Goal: Use online tool/utility: Utilize a website feature to perform a specific function

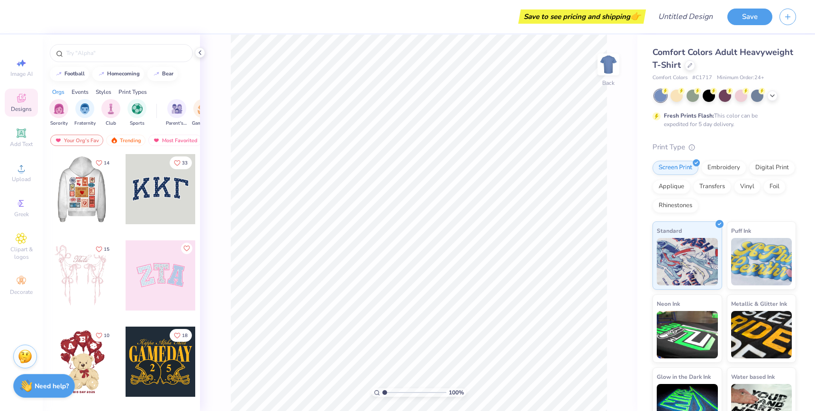
click at [47, 198] on div at bounding box center [12, 189] width 70 height 70
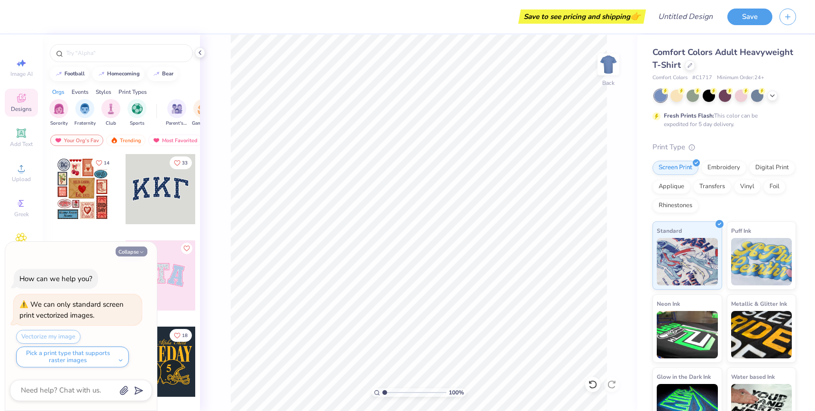
click at [128, 253] on button "Collapse" at bounding box center [132, 252] width 32 height 10
type textarea "x"
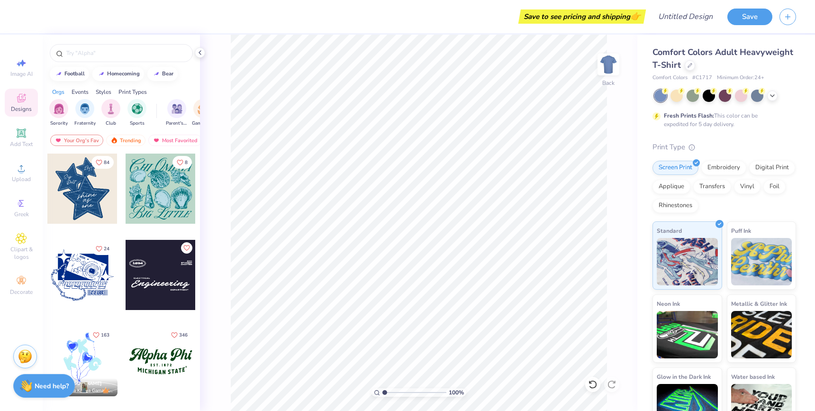
scroll to position [866, 0]
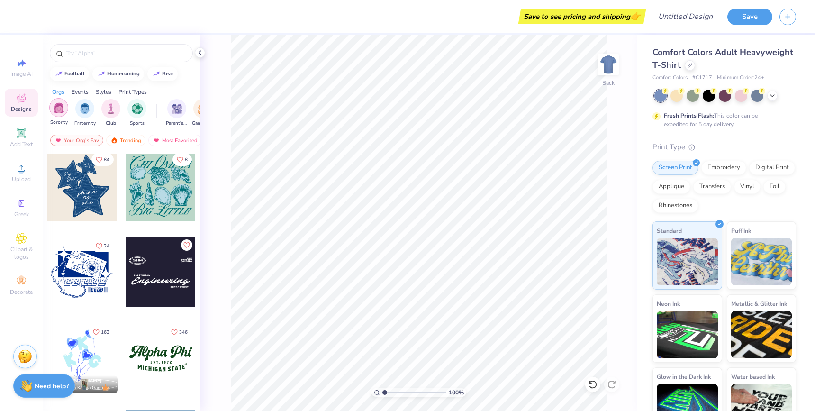
click at [64, 111] on img "filter for Sorority" at bounding box center [59, 107] width 11 height 11
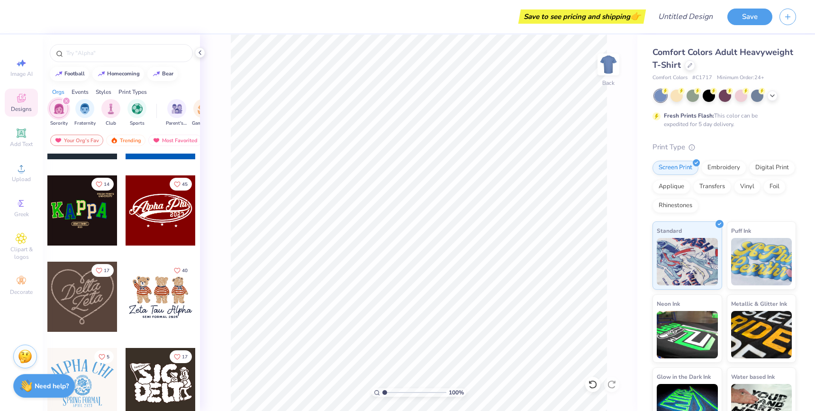
scroll to position [266, 0]
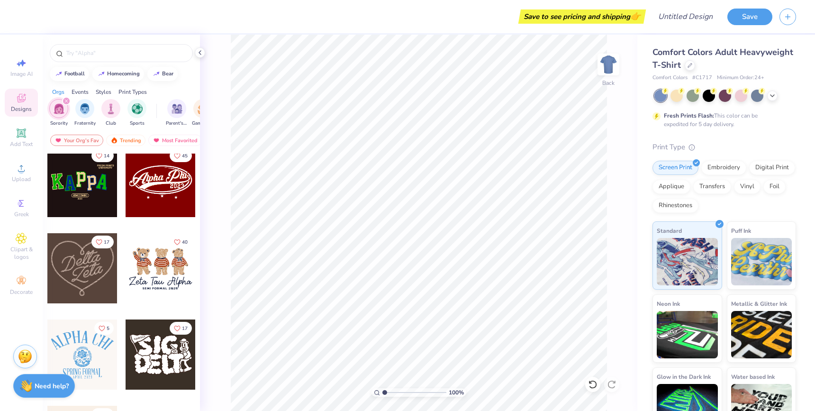
click at [86, 93] on div "Events" at bounding box center [80, 92] width 17 height 9
click at [132, 113] on div "filter for PR & General" at bounding box center [137, 107] width 19 height 19
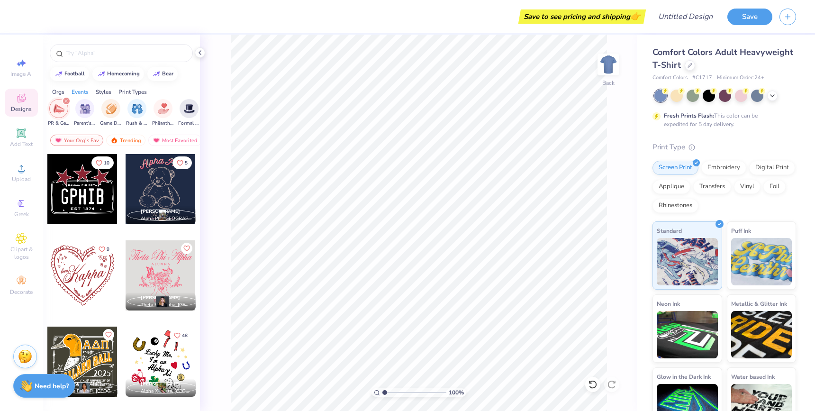
scroll to position [2420, 0]
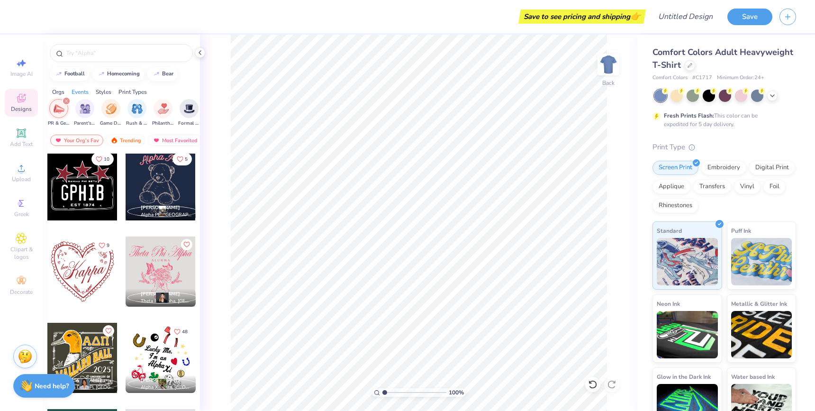
click at [87, 267] on div at bounding box center [82, 272] width 70 height 70
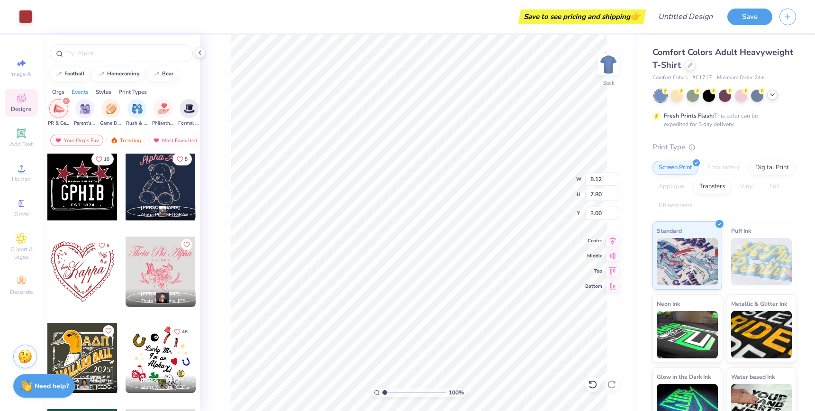
click at [773, 92] on icon at bounding box center [773, 95] width 8 height 8
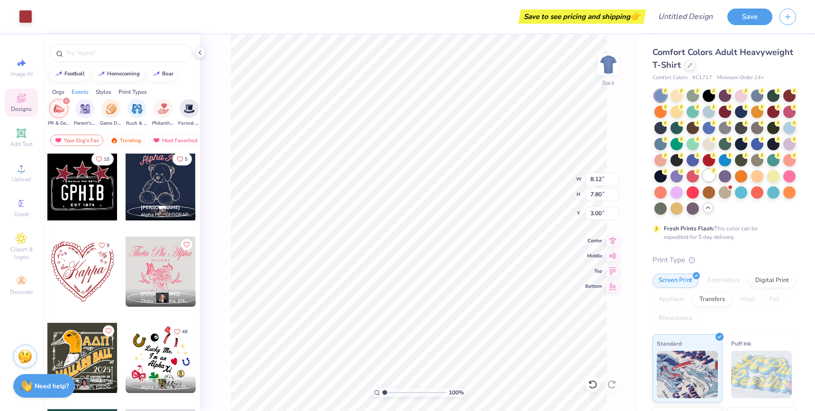
click at [711, 181] on div at bounding box center [709, 175] width 12 height 12
type input "8.96"
type input "12.28"
type input "11.79"
type input "4.97"
